Goal: Task Accomplishment & Management: Manage account settings

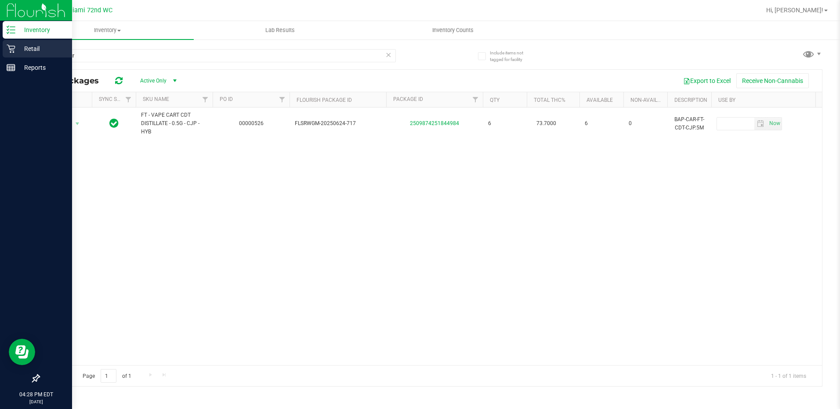
click at [31, 44] on p "Retail" at bounding box center [41, 48] width 53 height 11
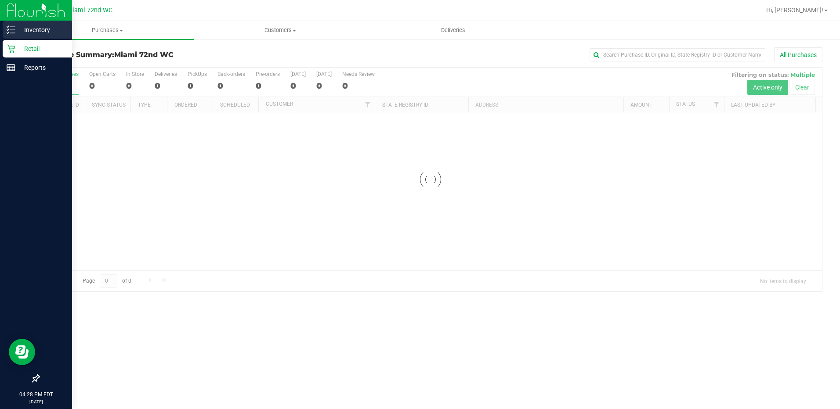
click at [43, 32] on p "Inventory" at bounding box center [41, 30] width 53 height 11
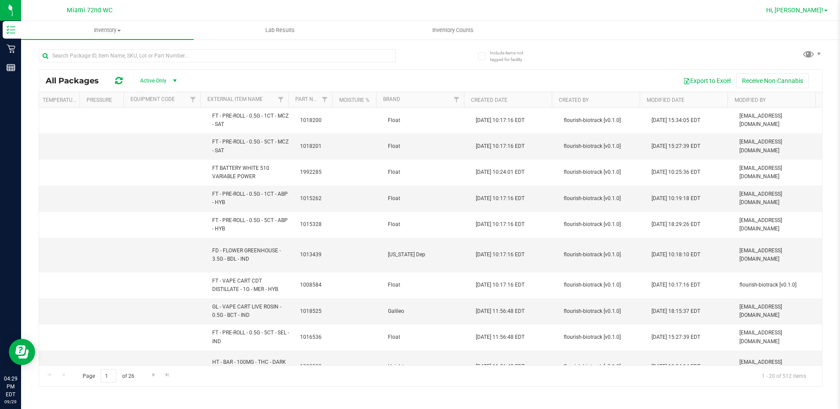
click at [810, 12] on span "Hi, [PERSON_NAME]!" at bounding box center [794, 10] width 57 height 7
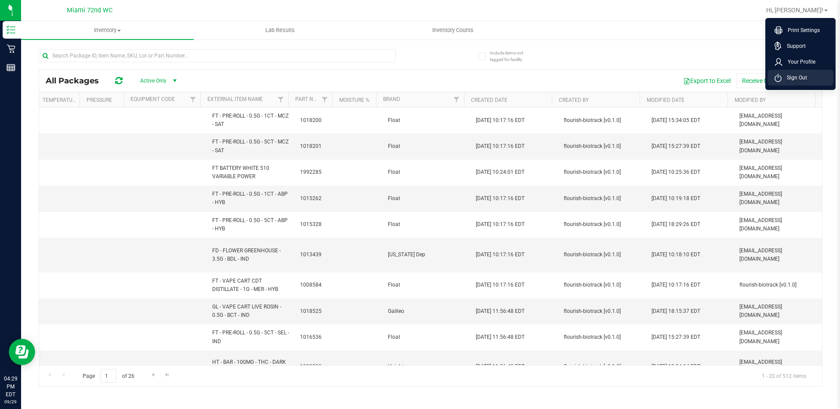
click at [800, 78] on span "Sign Out" at bounding box center [793, 77] width 25 height 9
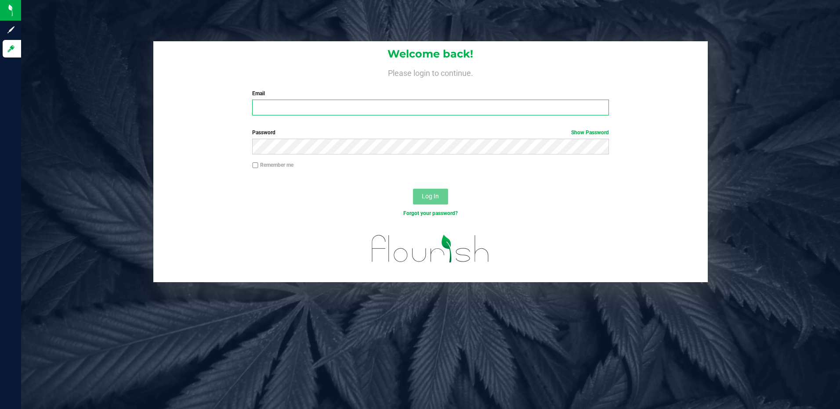
click at [311, 106] on input "Email" at bounding box center [430, 108] width 357 height 16
type input "[EMAIL_ADDRESS][DOMAIN_NAME]"
click at [413, 189] on button "Log In" at bounding box center [430, 197] width 35 height 16
